Goal: Information Seeking & Learning: Compare options

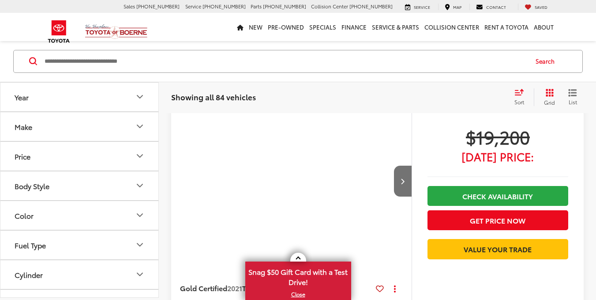
scroll to position [88, 0]
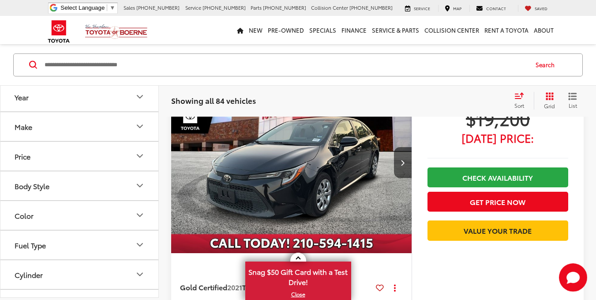
click at [227, 65] on input "Search by Make, Model, or Keyword" at bounding box center [286, 64] width 484 height 21
click at [135, 181] on icon "Body Style" at bounding box center [140, 185] width 11 height 11
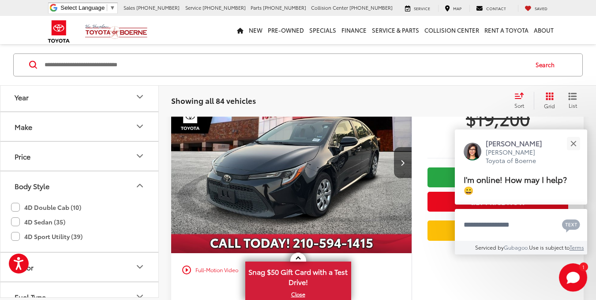
click at [144, 180] on icon "Body Style" at bounding box center [140, 185] width 11 height 11
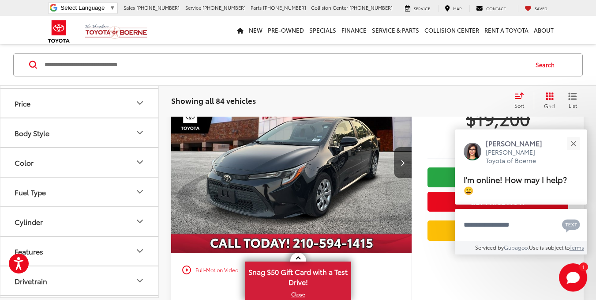
click at [132, 196] on button "Fuel Type" at bounding box center [79, 191] width 159 height 29
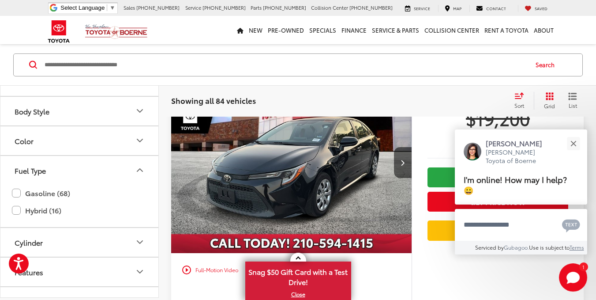
scroll to position [88, 0]
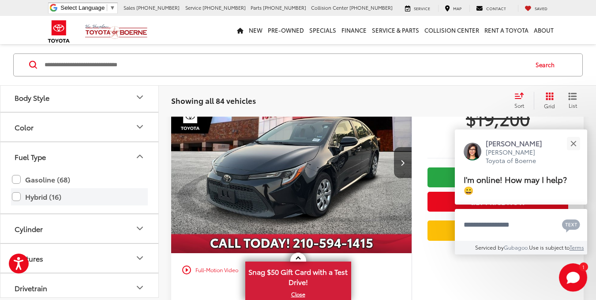
click at [101, 197] on label "Hybrid (16)" at bounding box center [79, 196] width 135 height 15
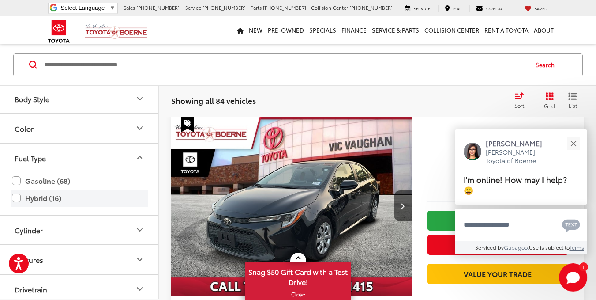
scroll to position [43, 0]
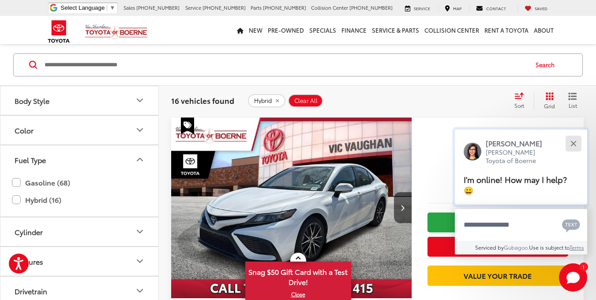
click at [576, 135] on button "Close" at bounding box center [573, 143] width 19 height 19
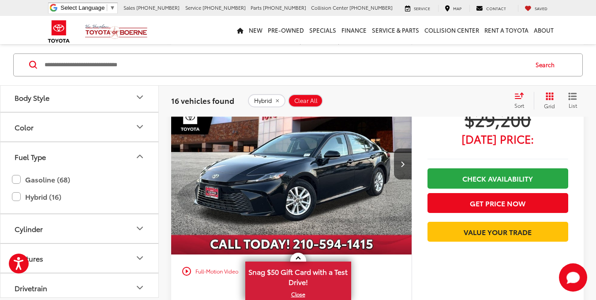
scroll to position [3238, 0]
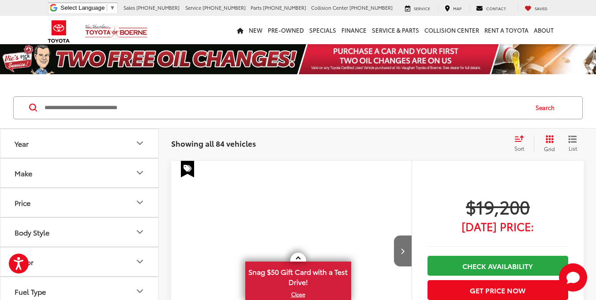
scroll to position [431, 0]
